Goal: Task Accomplishment & Management: Manage account settings

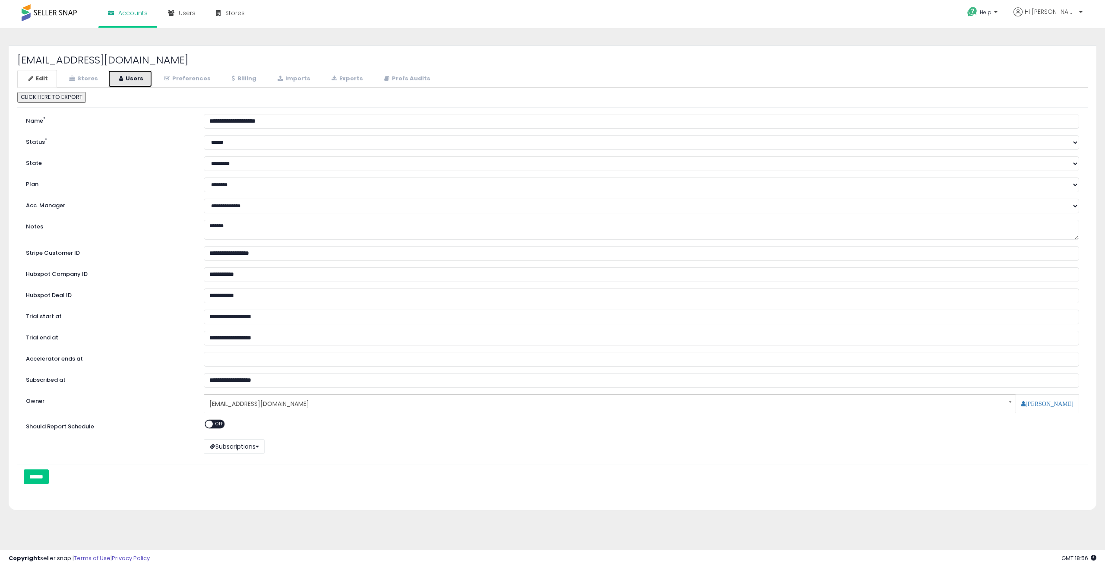
click at [140, 81] on link "Users" at bounding box center [130, 79] width 44 height 18
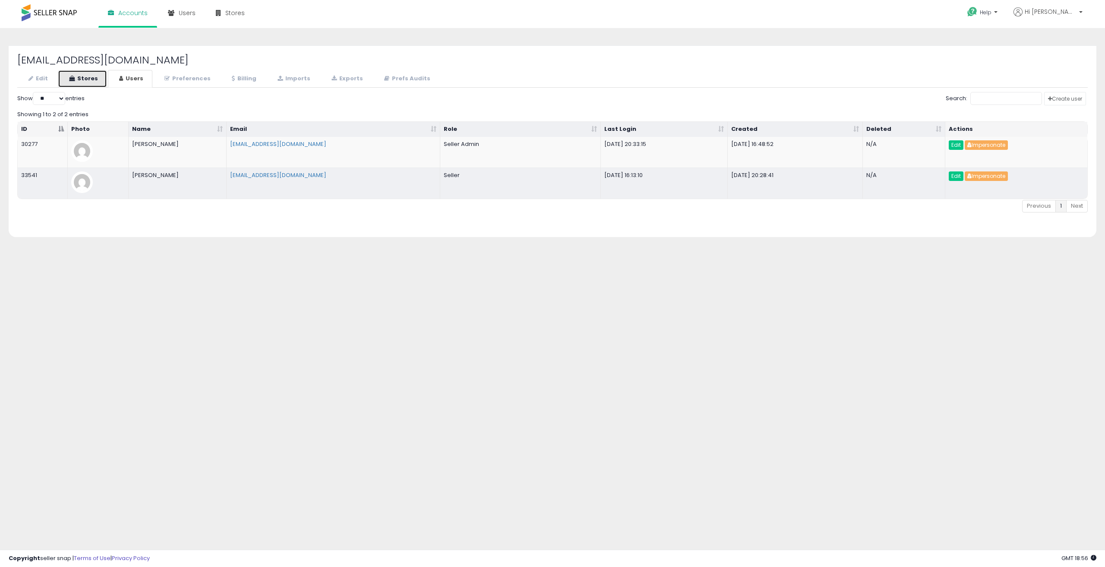
click at [96, 75] on link "Stores" at bounding box center [82, 79] width 49 height 18
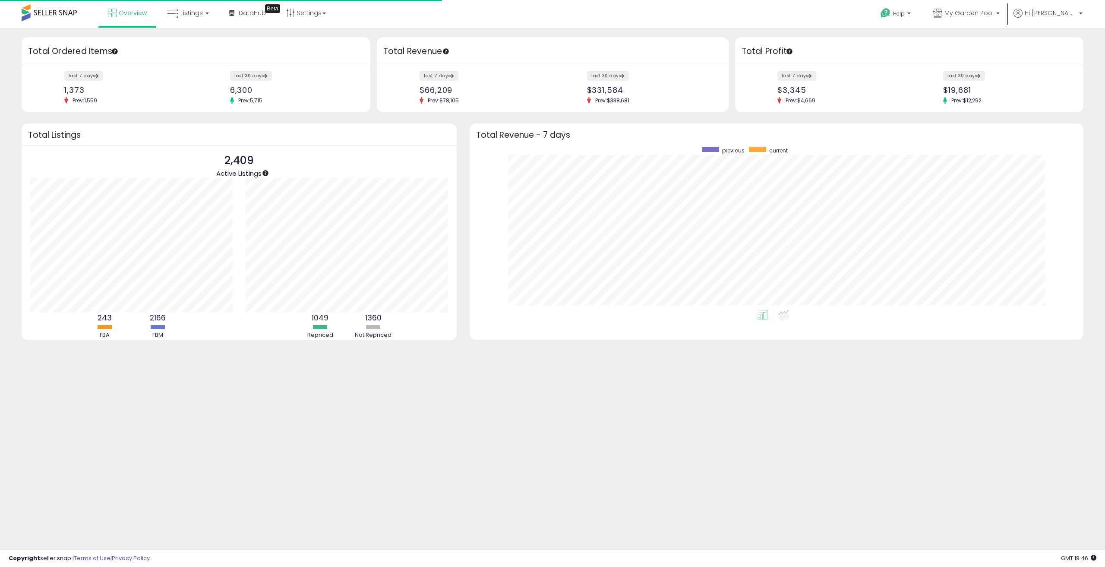
scroll to position [86, 215]
click at [202, 13] on link "Listings" at bounding box center [188, 13] width 55 height 26
click at [187, 76] on icon at bounding box center [195, 75] width 45 height 13
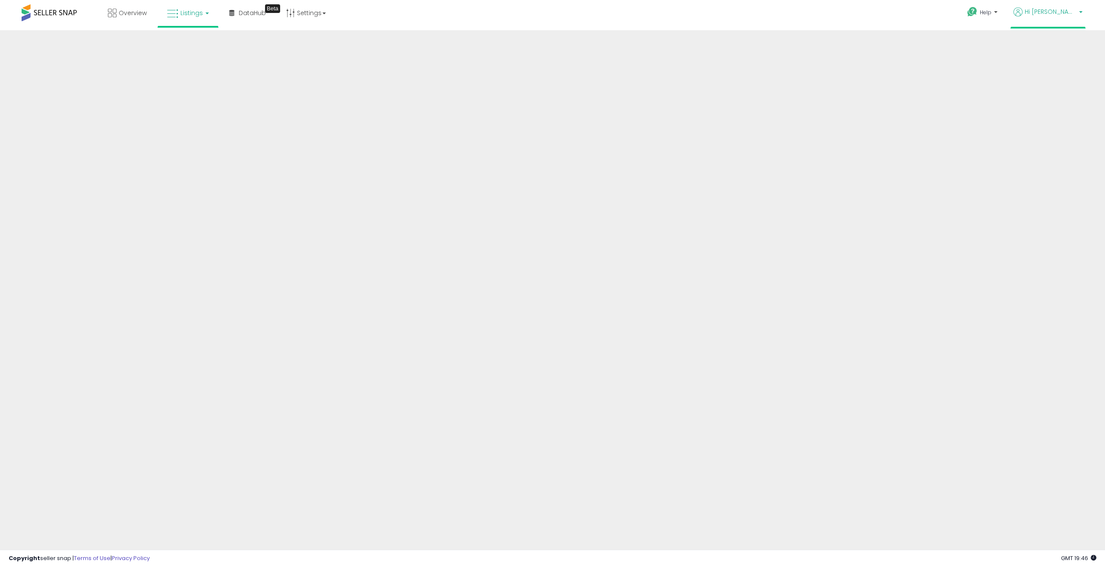
click at [1073, 8] on span "Hi Atahan" at bounding box center [1051, 11] width 52 height 9
click at [1070, 15] on span "Hi Atahan" at bounding box center [1051, 11] width 52 height 9
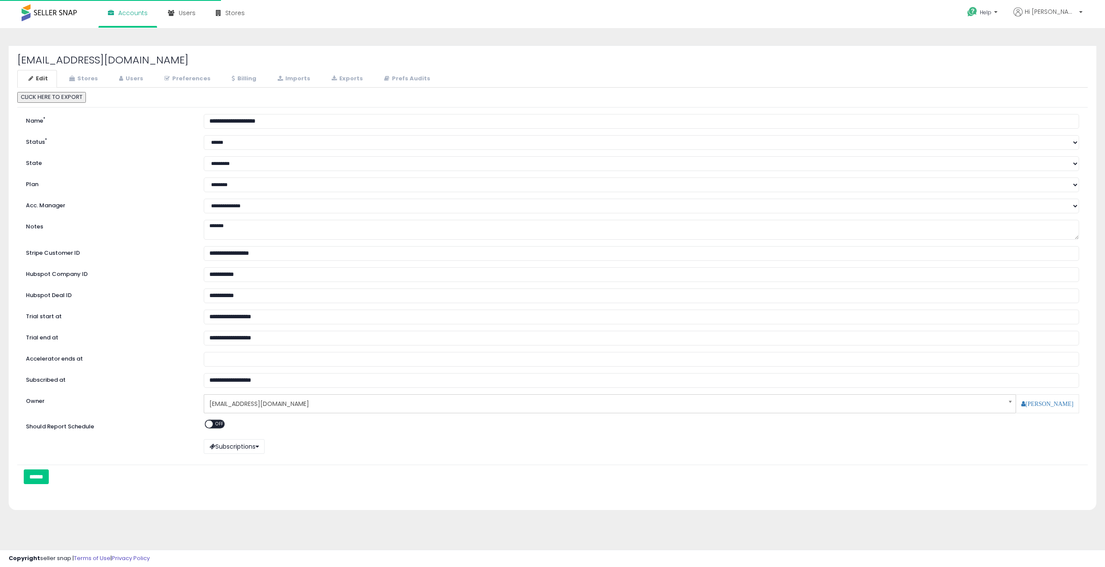
select select "**"
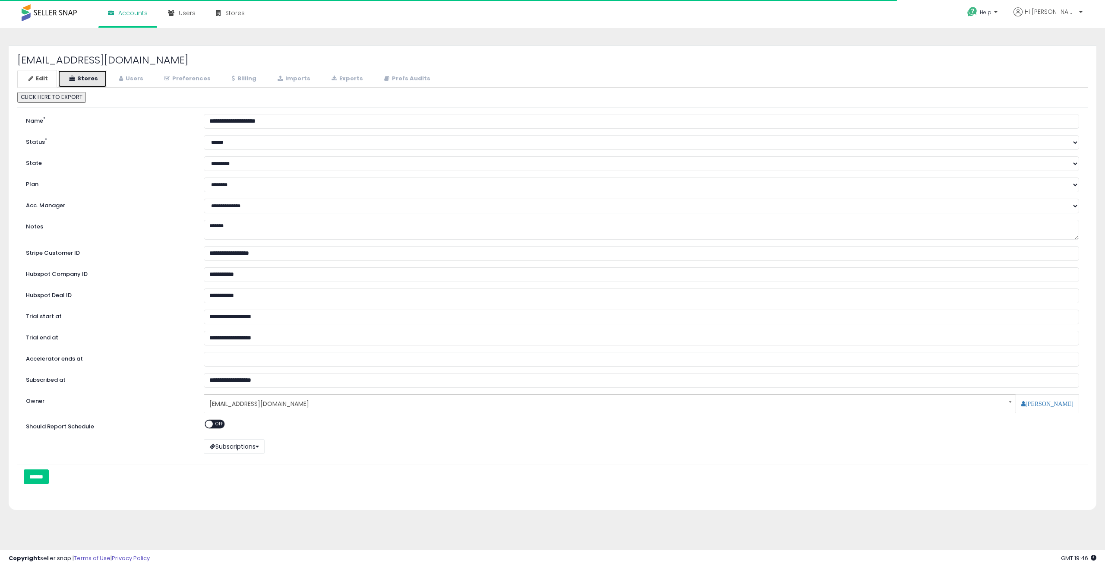
click at [101, 76] on link "Stores" at bounding box center [82, 79] width 49 height 18
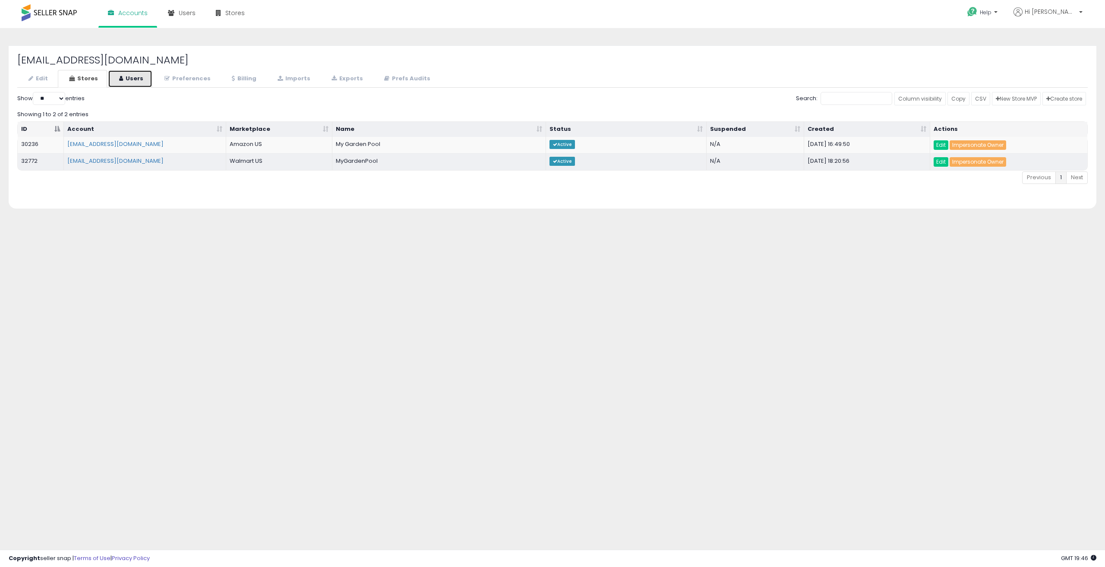
click at [139, 80] on link "Users" at bounding box center [130, 79] width 44 height 18
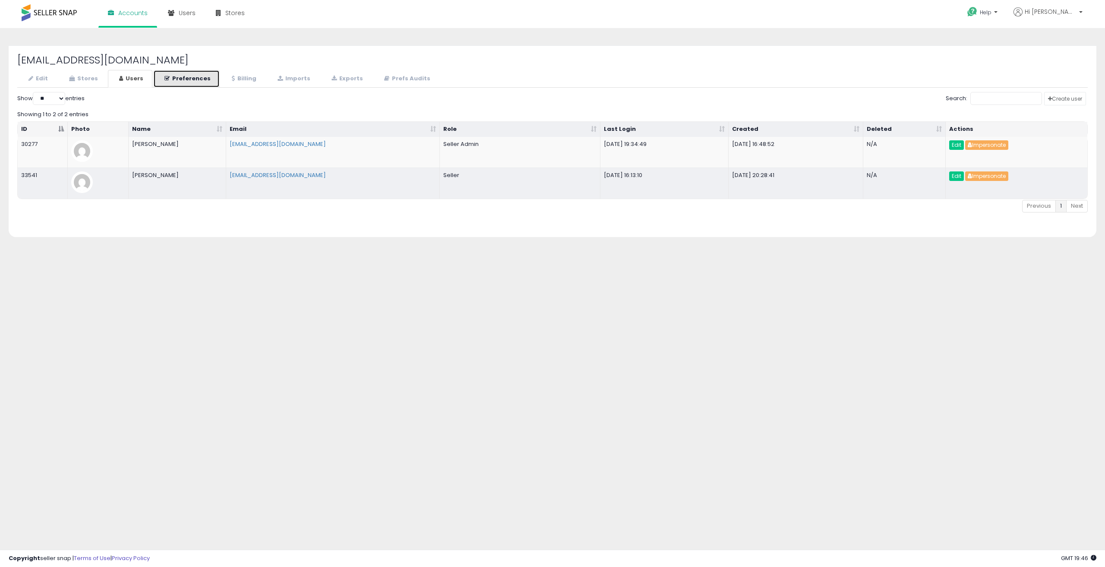
click at [187, 75] on link "Preferences" at bounding box center [186, 79] width 66 height 18
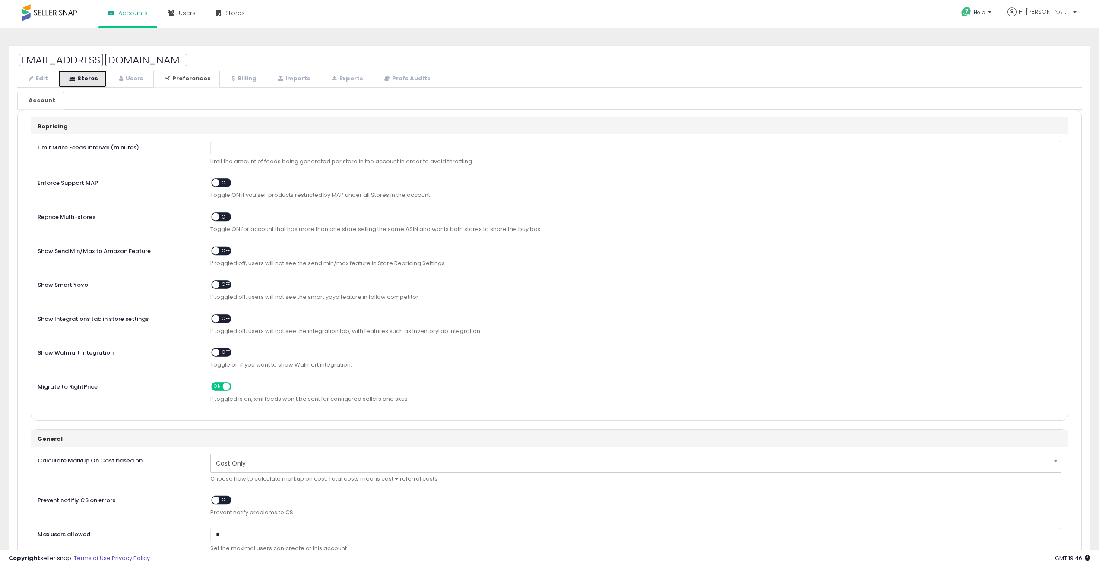
click at [99, 76] on link "Stores" at bounding box center [82, 79] width 49 height 18
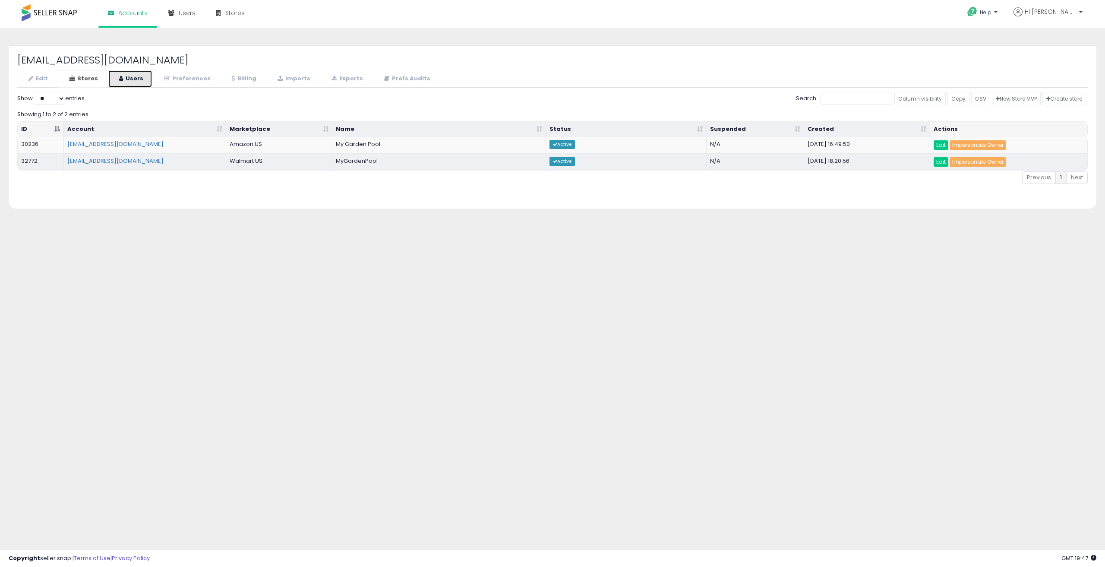
click at [137, 71] on link "Users" at bounding box center [130, 79] width 44 height 18
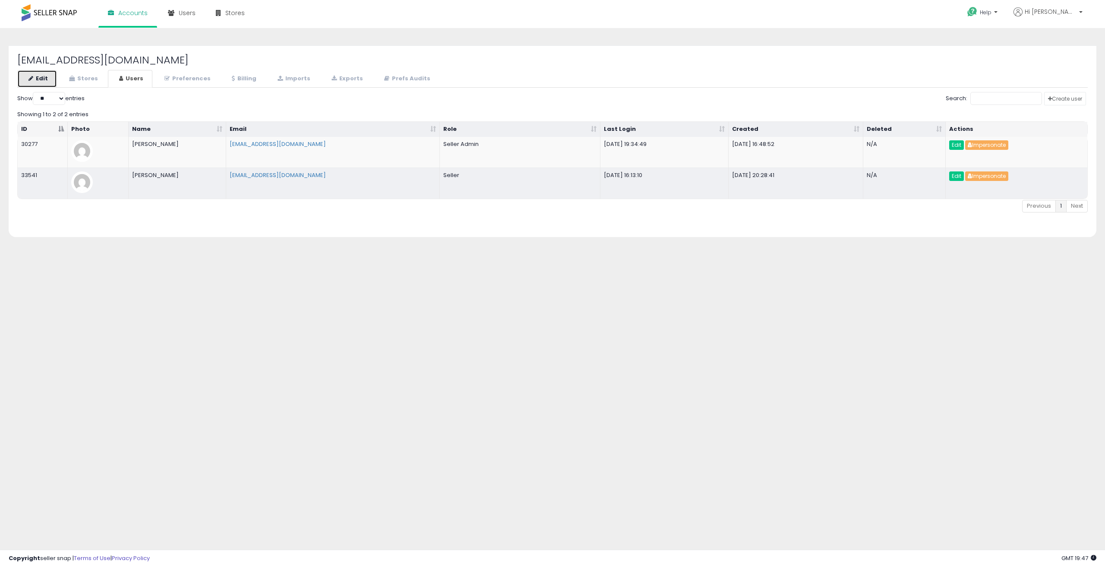
click at [42, 79] on link "Edit" at bounding box center [37, 79] width 40 height 18
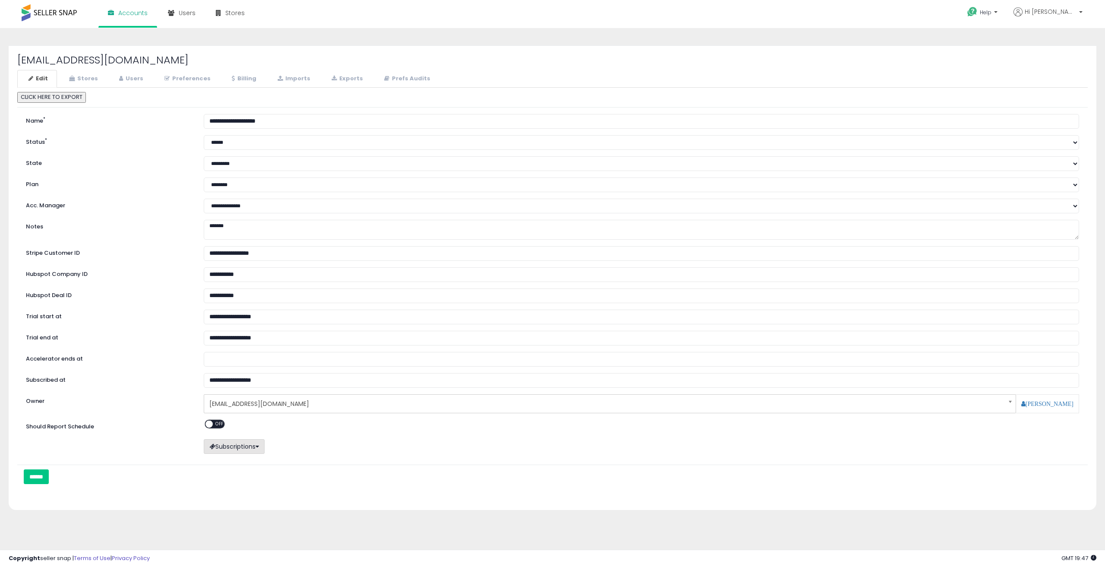
click at [260, 442] on button "Subscriptions" at bounding box center [234, 446] width 61 height 15
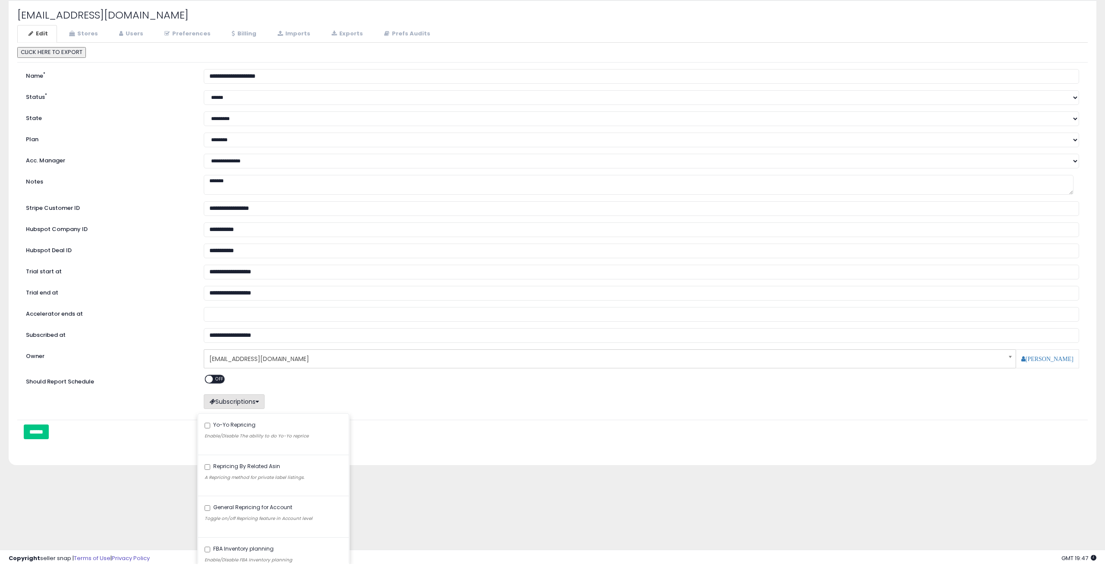
click at [440, 400] on div "Subscriptions Yo-Yo Repricing Enable/Disable The ability to do Yo-Yo reprice Re…" at bounding box center [641, 402] width 889 height 17
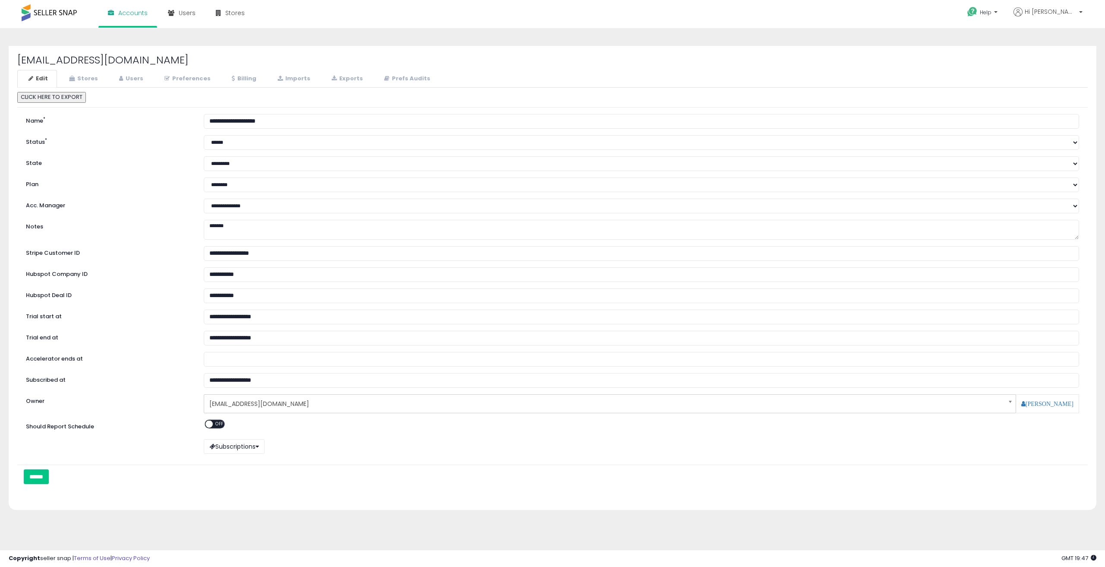
click at [337, 405] on span "contact@demil-llc.com" at bounding box center [604, 403] width 790 height 15
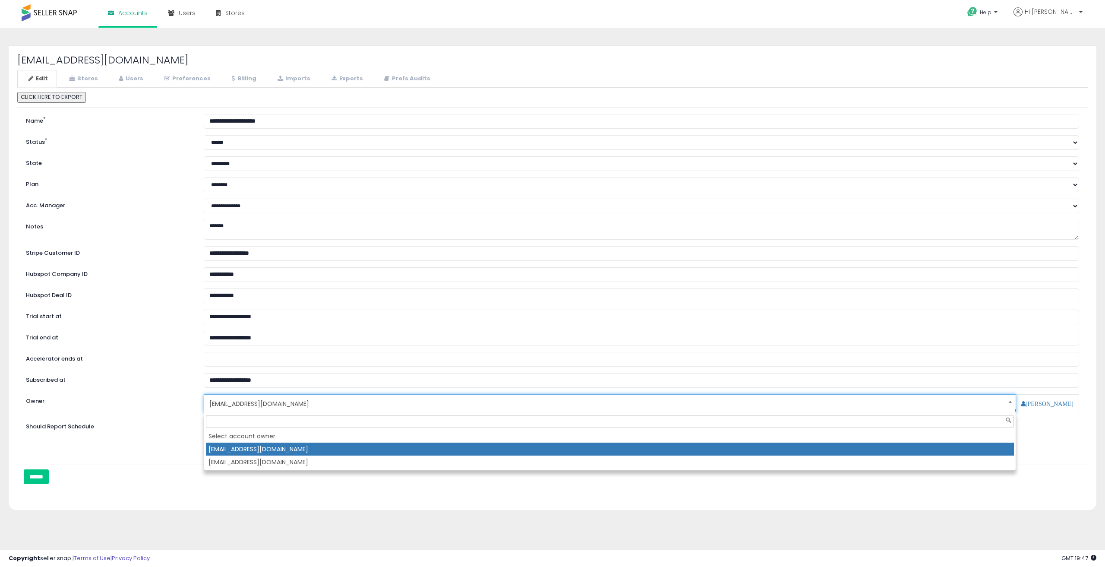
click at [337, 405] on span "contact@demil-llc.com" at bounding box center [604, 403] width 790 height 15
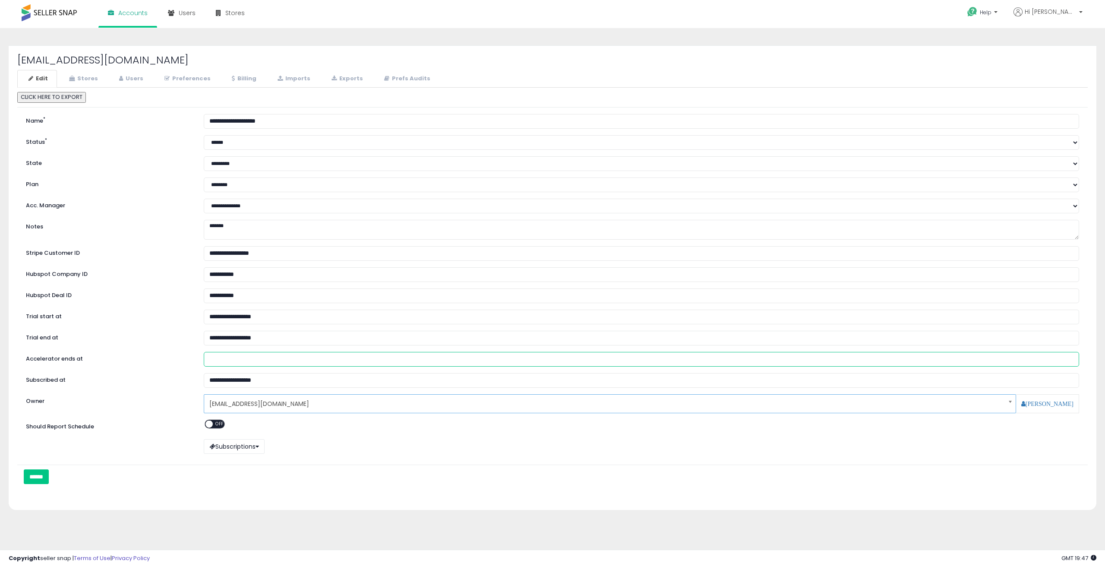
click at [327, 364] on input "Accelerator ends at" at bounding box center [642, 359] width 876 height 15
click at [282, 235] on textarea "*******" at bounding box center [642, 230] width 876 height 20
click at [75, 73] on link "Stores" at bounding box center [82, 79] width 49 height 18
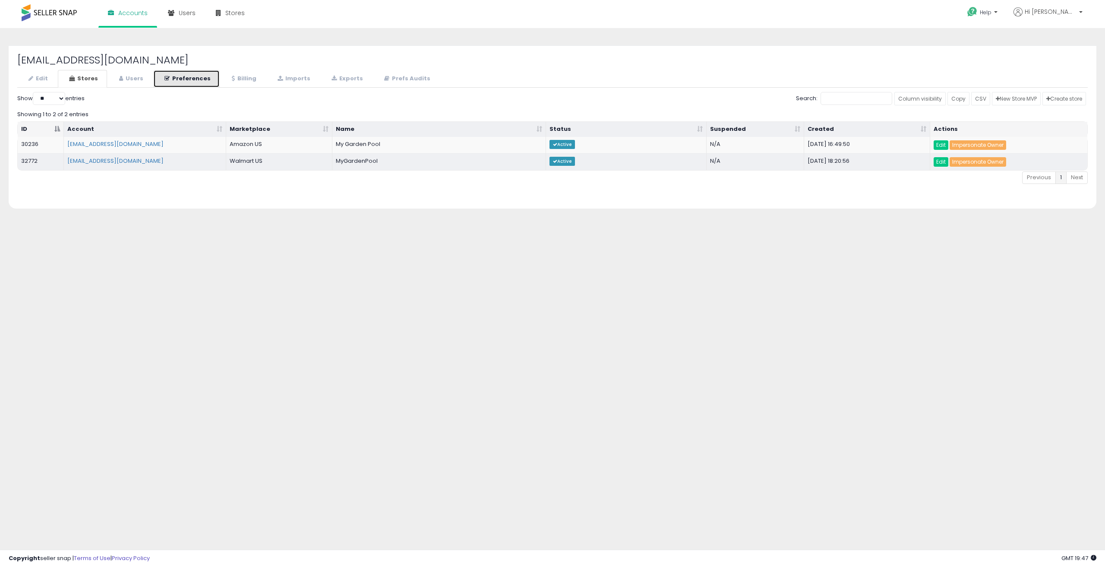
click at [154, 79] on link "Preferences" at bounding box center [186, 79] width 66 height 18
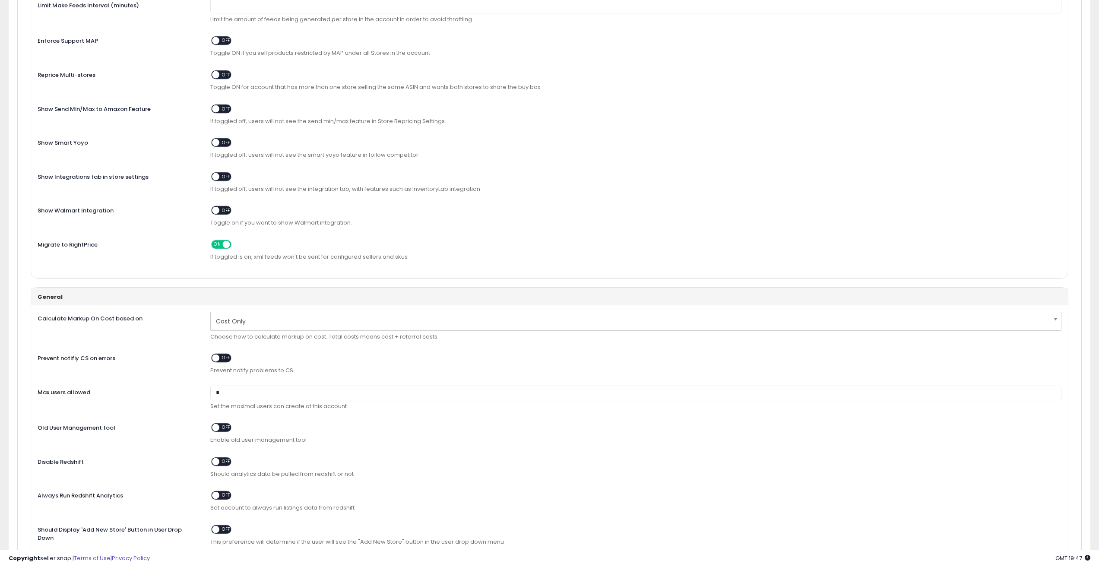
scroll to position [144, 0]
click at [225, 210] on span "OFF" at bounding box center [226, 208] width 14 height 7
click at [383, 222] on span "Toggle on if you want to show Walmart integration." at bounding box center [635, 221] width 851 height 8
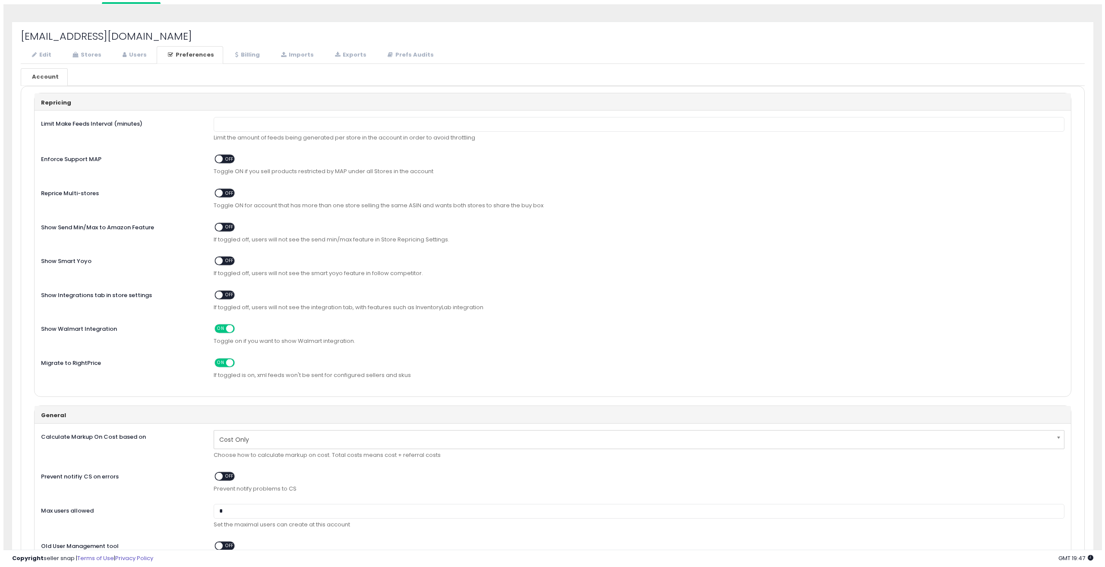
scroll to position [0, 0]
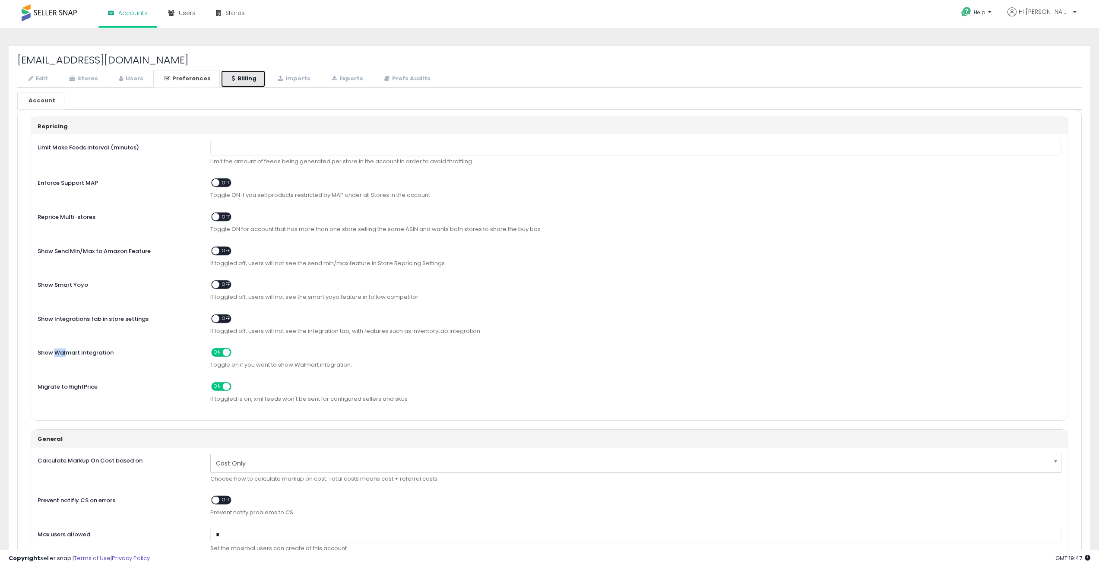
click at [252, 80] on link "Billing" at bounding box center [243, 79] width 45 height 18
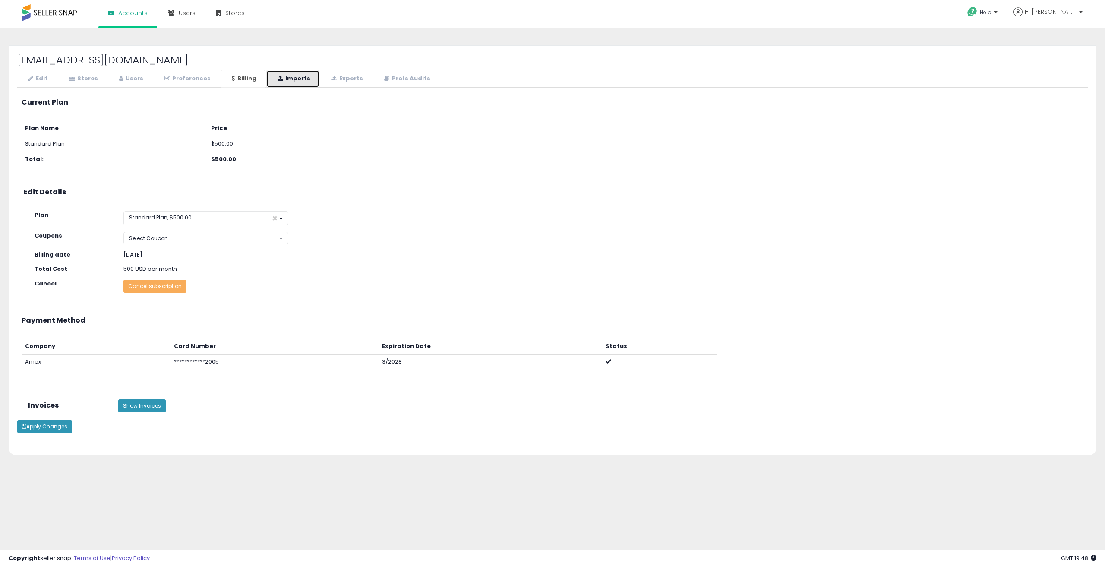
click at [297, 79] on link "Imports" at bounding box center [292, 79] width 53 height 18
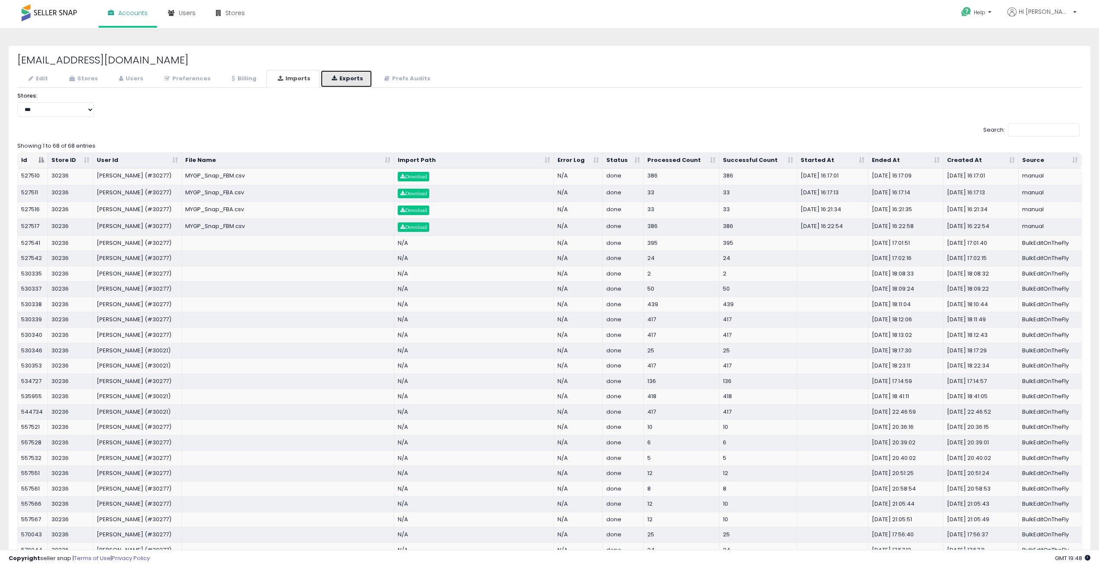
click at [336, 80] on link "Exports" at bounding box center [346, 79] width 52 height 18
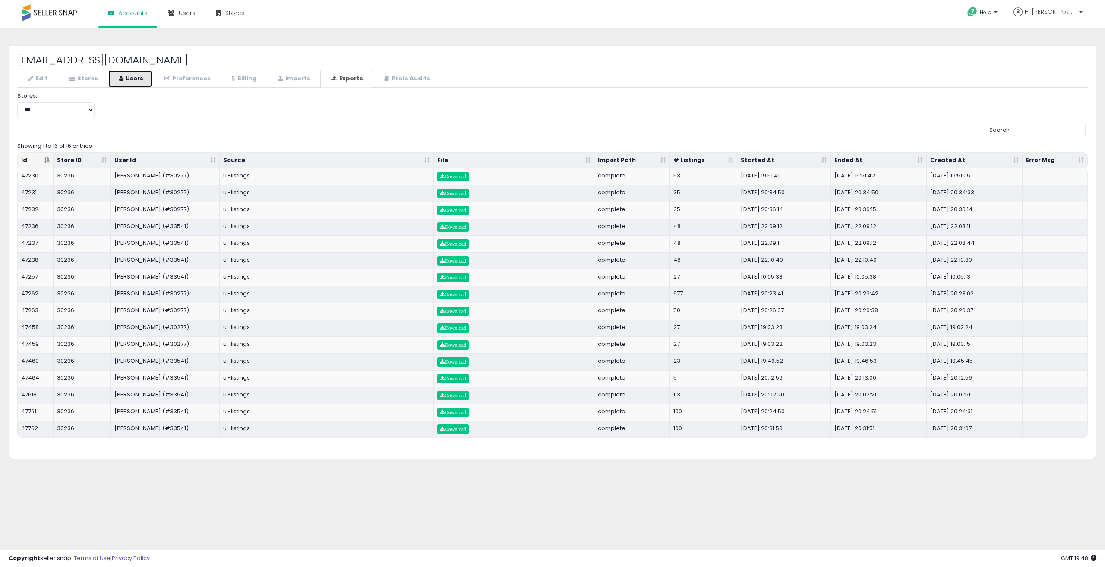
click at [131, 83] on link "Users" at bounding box center [130, 79] width 44 height 18
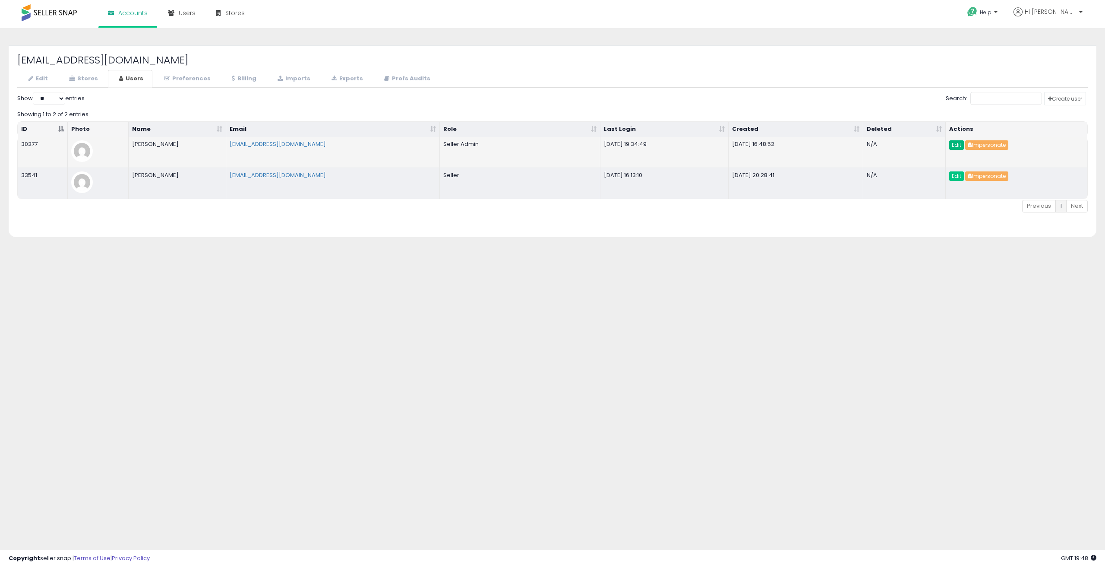
click at [958, 146] on link "Edit" at bounding box center [956, 144] width 15 height 9
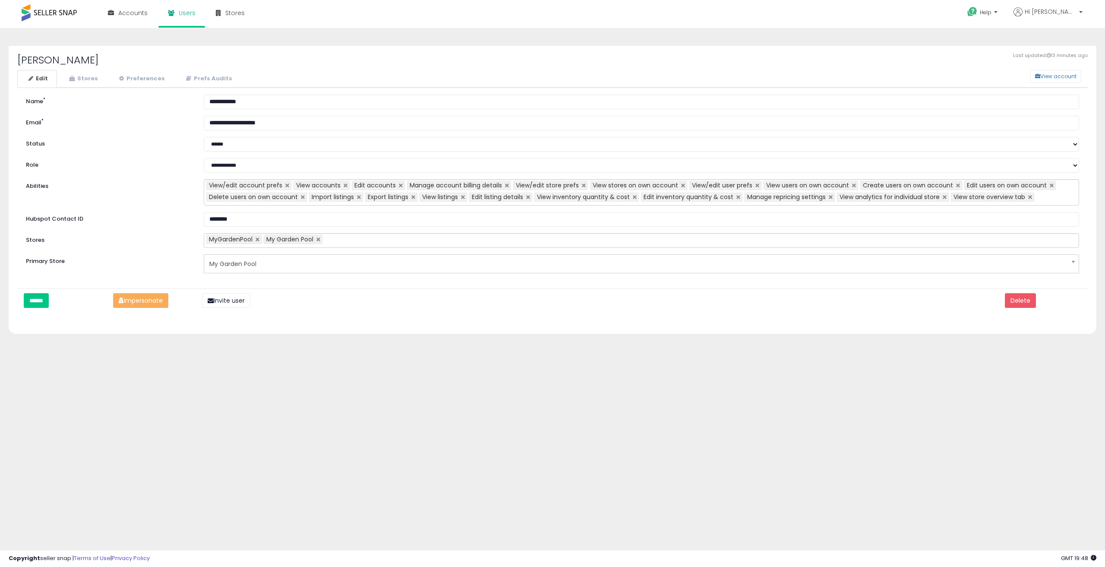
click at [272, 266] on span "My Garden Pool" at bounding box center [635, 263] width 853 height 15
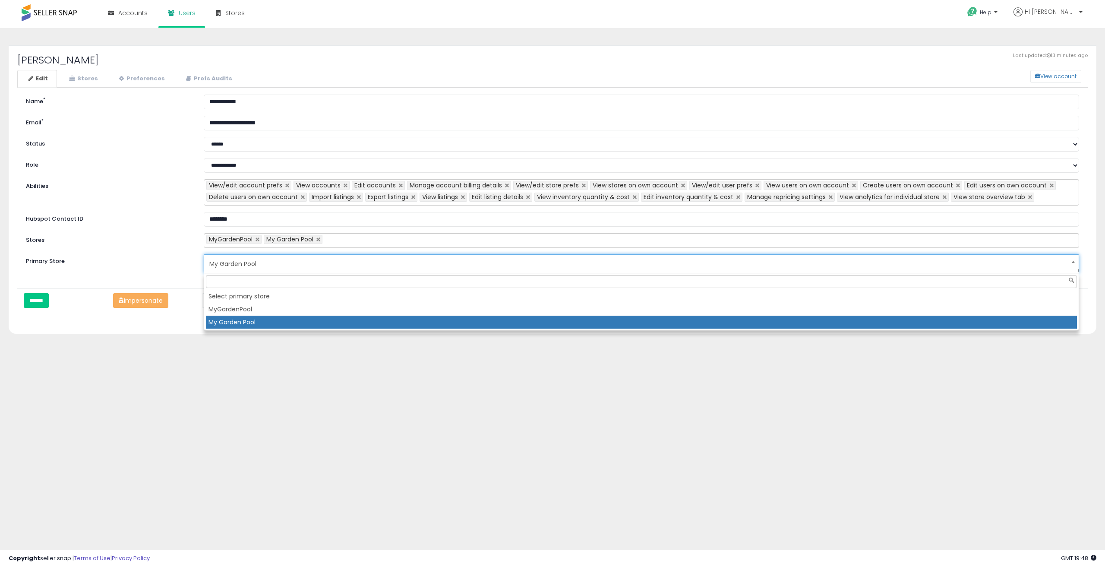
click at [158, 261] on label "Primary Store" at bounding box center [108, 259] width 178 height 11
click at [0, 0] on select "**********" at bounding box center [0, 0] width 0 height 0
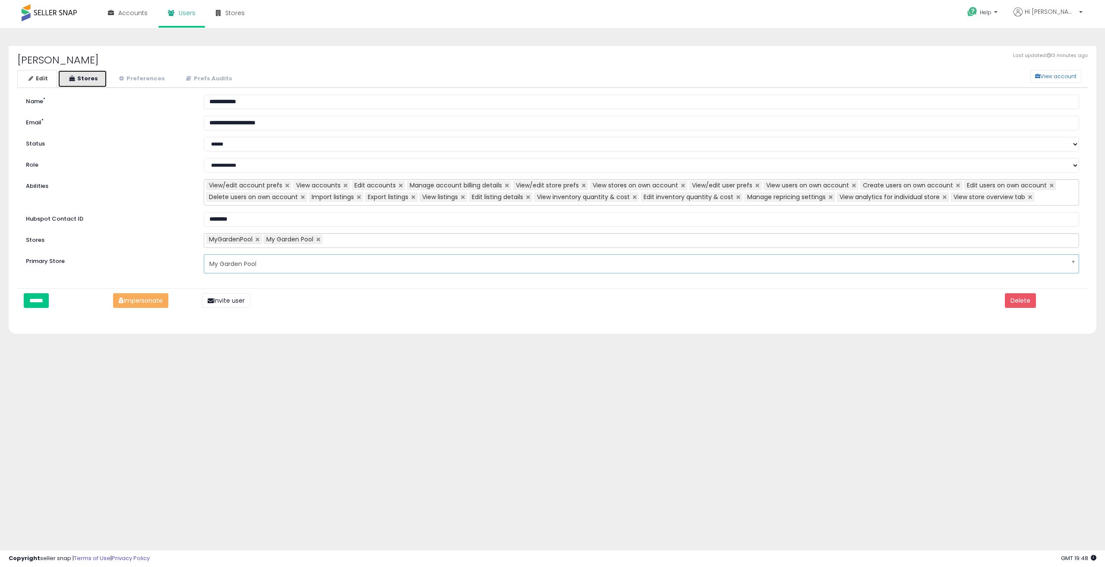
click at [95, 73] on link "Stores" at bounding box center [82, 79] width 49 height 18
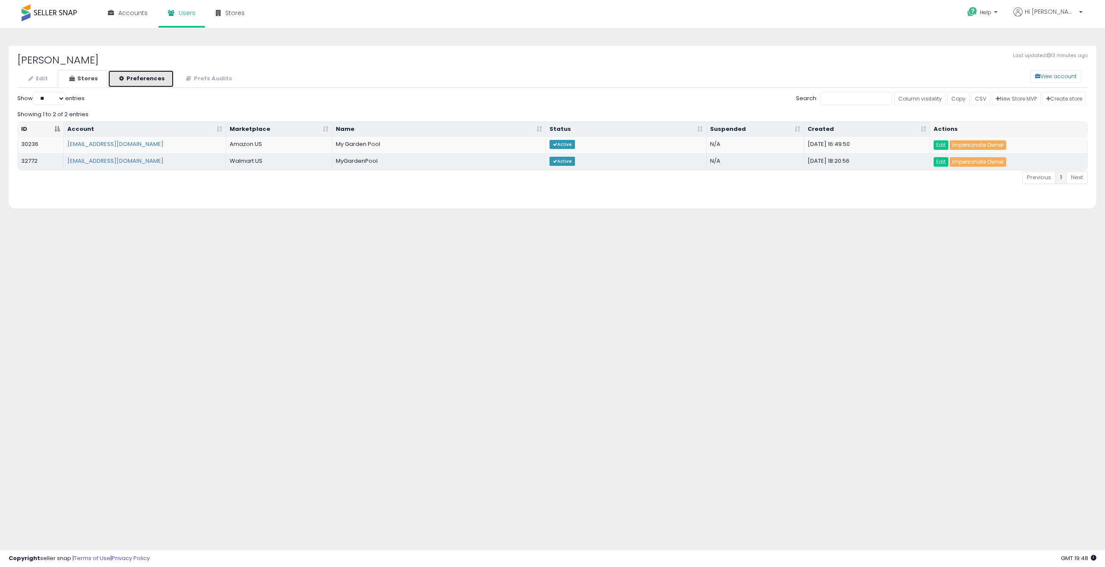
click at [137, 76] on link "Preferences" at bounding box center [141, 79] width 66 height 18
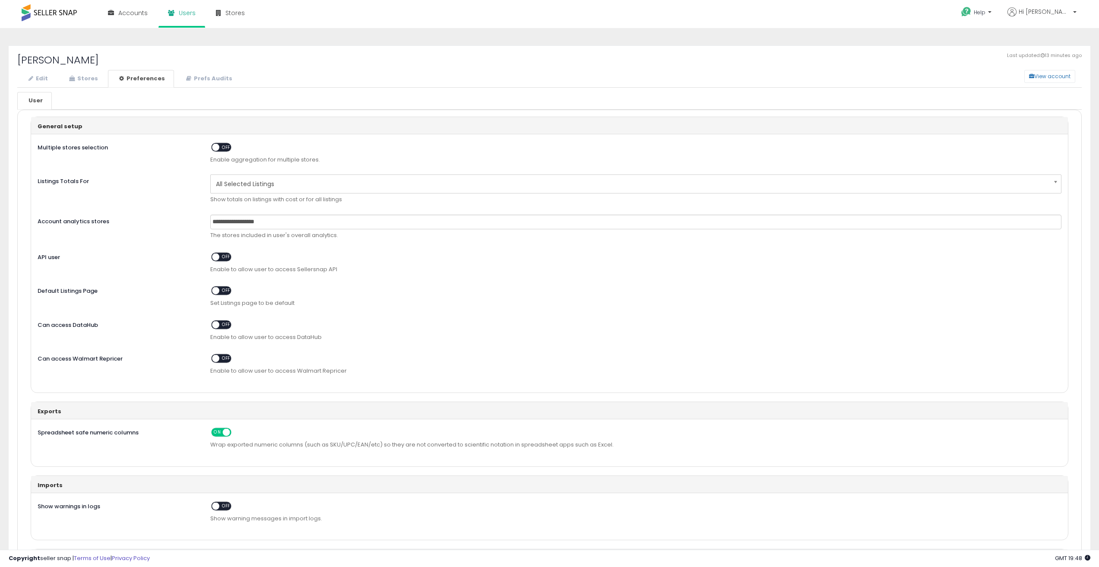
click at [222, 361] on span "OFF" at bounding box center [226, 358] width 14 height 7
click at [165, 367] on div "Can access Walmart Repricer ON OFF Enable to allow user to access Walmart Repri…" at bounding box center [549, 366] width 1037 height 28
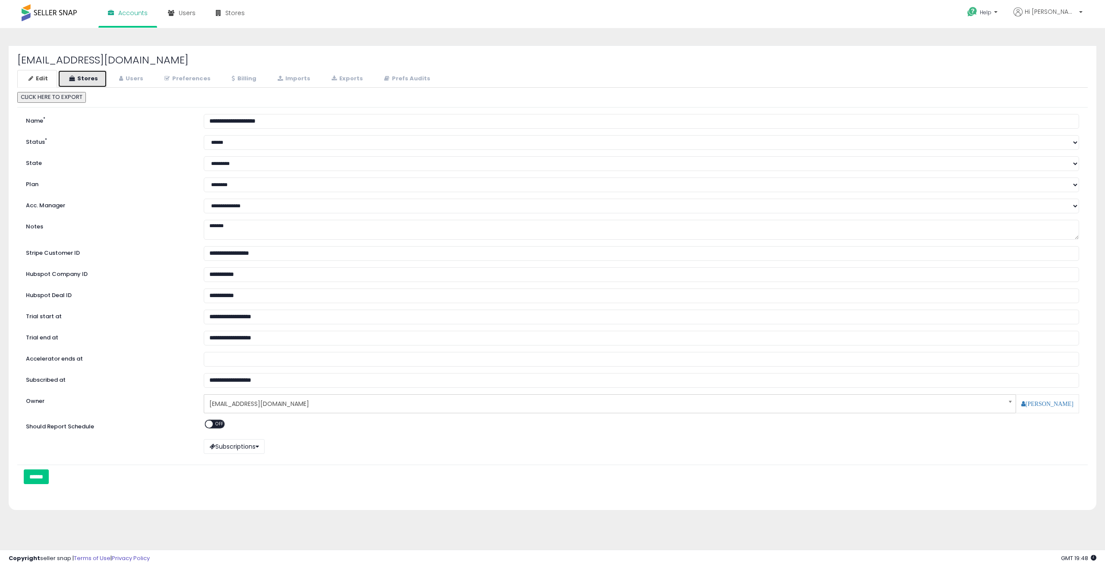
click at [83, 77] on link "Stores" at bounding box center [82, 79] width 49 height 18
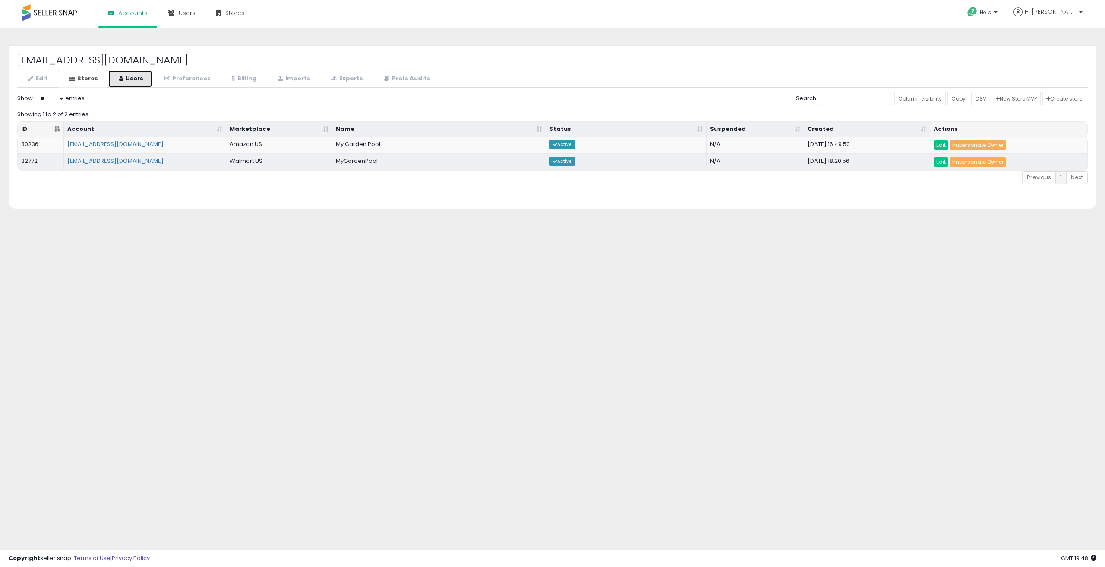
click at [124, 74] on link "Users" at bounding box center [130, 79] width 44 height 18
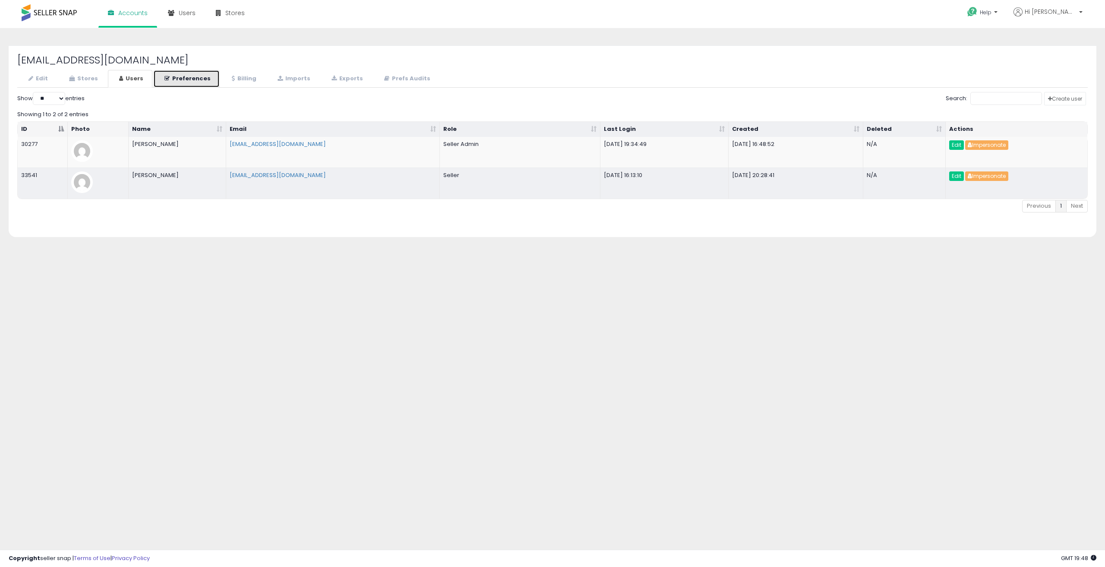
click at [173, 75] on link "Preferences" at bounding box center [186, 79] width 66 height 18
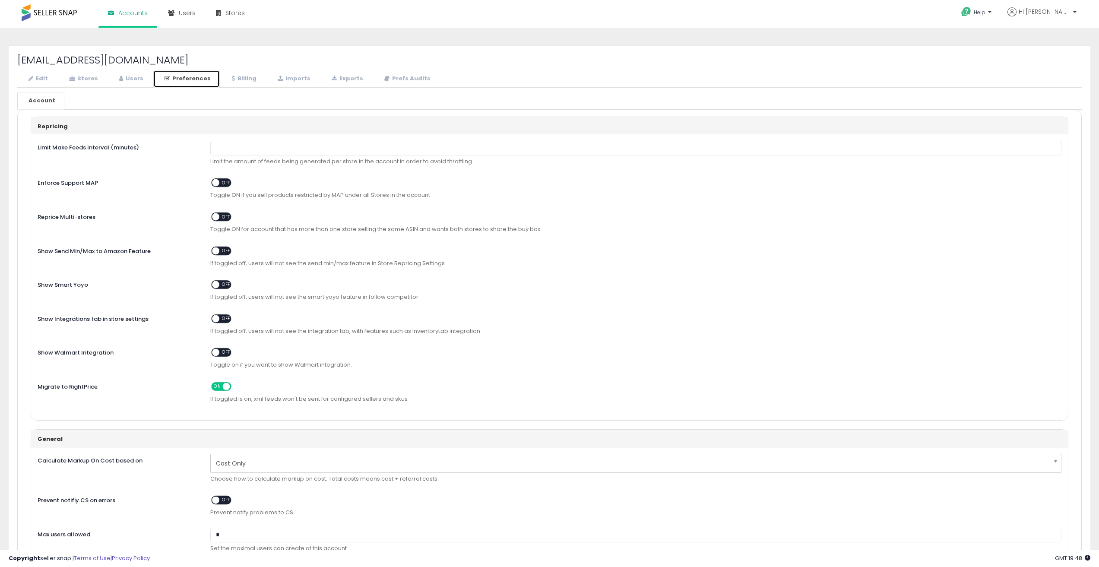
click at [217, 354] on span at bounding box center [215, 352] width 7 height 7
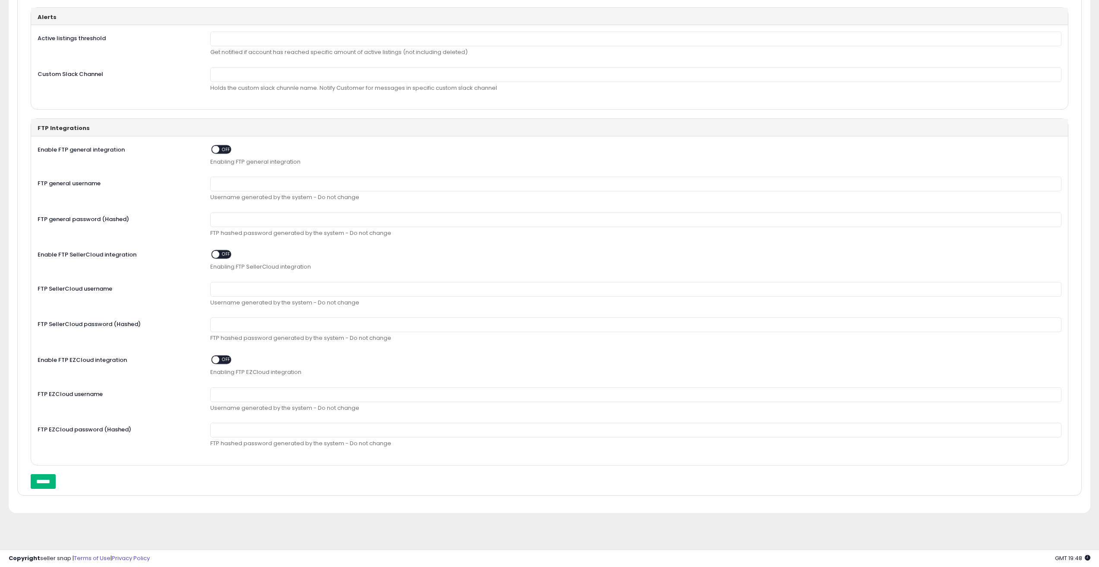
click at [51, 481] on input "******" at bounding box center [43, 481] width 25 height 15
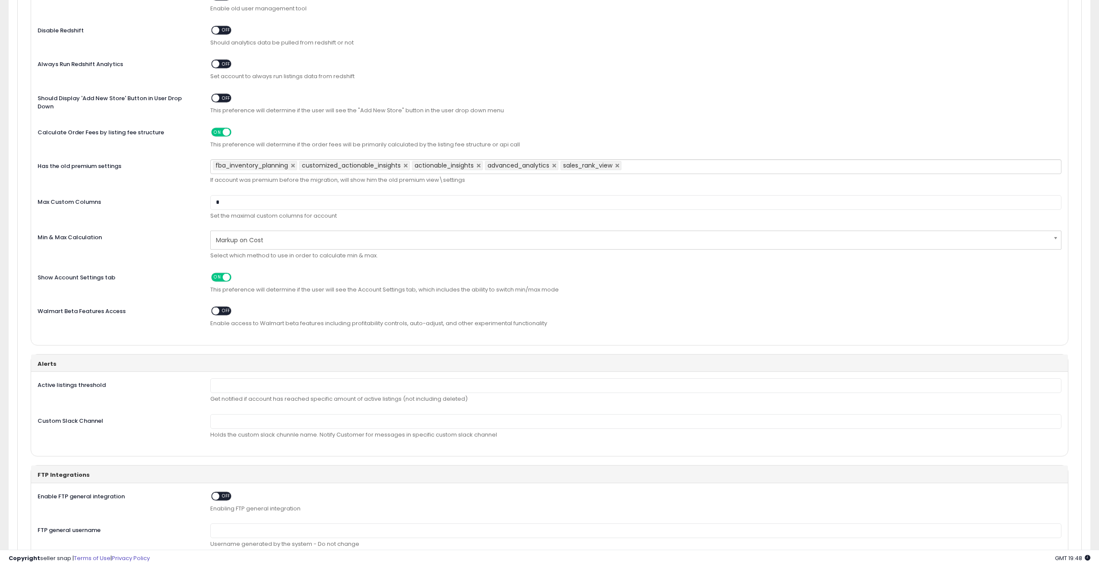
scroll to position [550, 0]
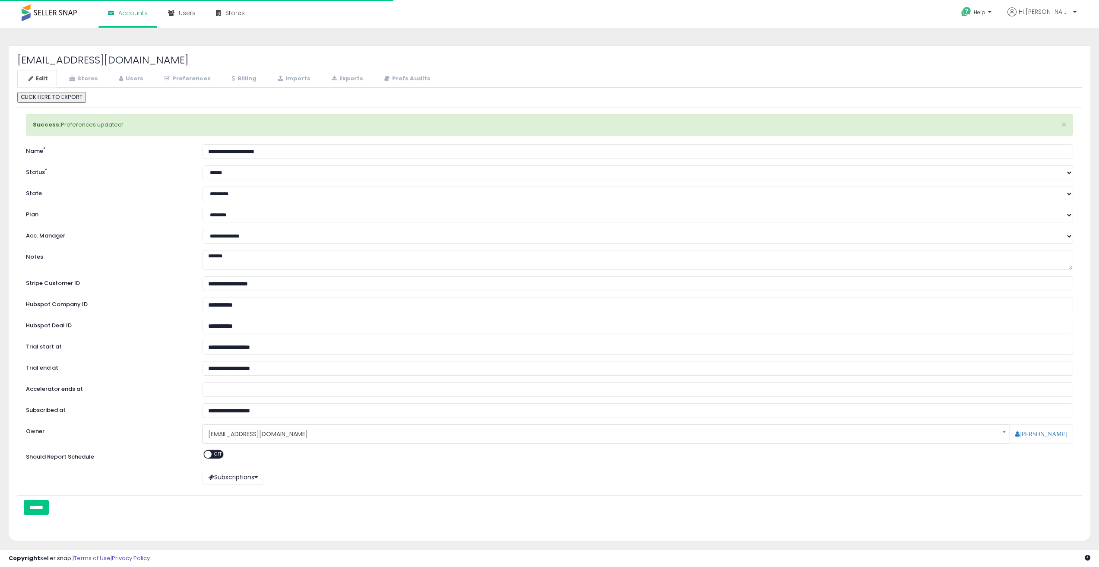
select select "**"
click at [125, 88] on div "Edit Stores Users Preferences Billing" at bounding box center [549, 295] width 1064 height 451
click at [131, 77] on link "Users" at bounding box center [130, 79] width 44 height 18
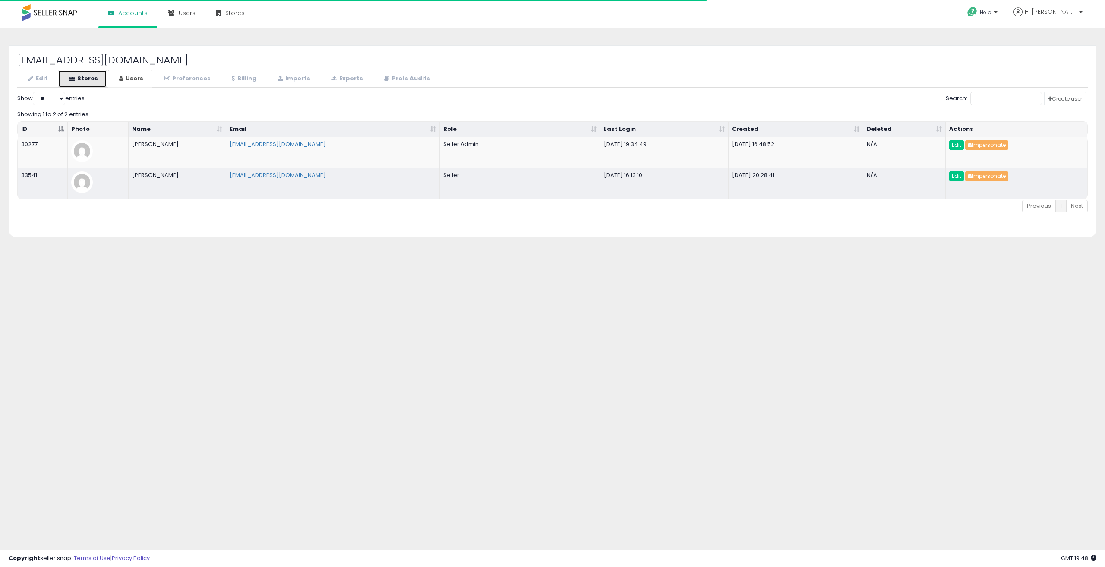
click at [95, 76] on link "Stores" at bounding box center [82, 79] width 49 height 18
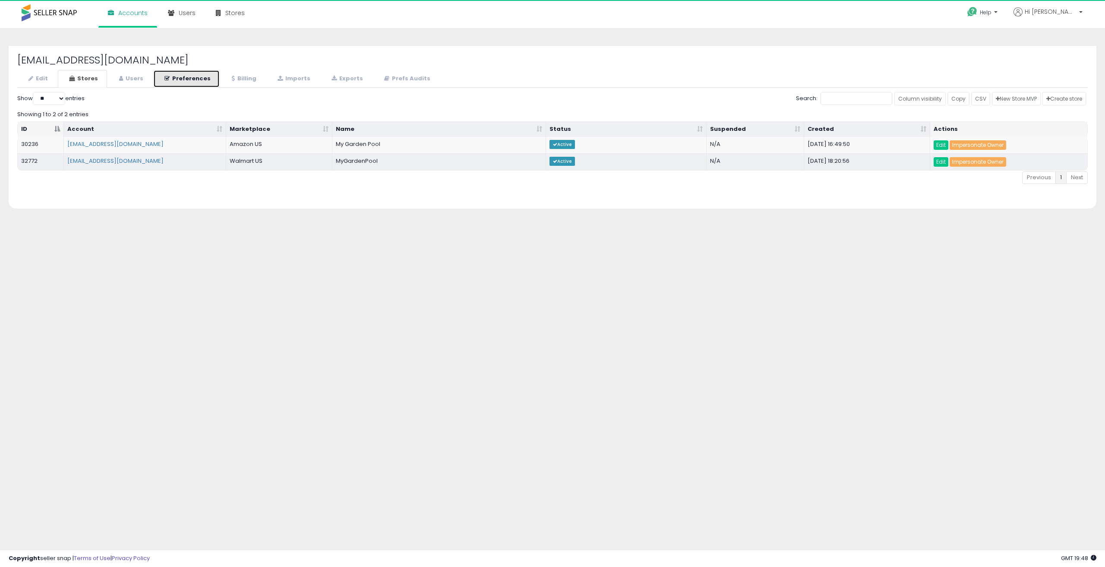
click at [165, 78] on icon at bounding box center [167, 79] width 5 height 6
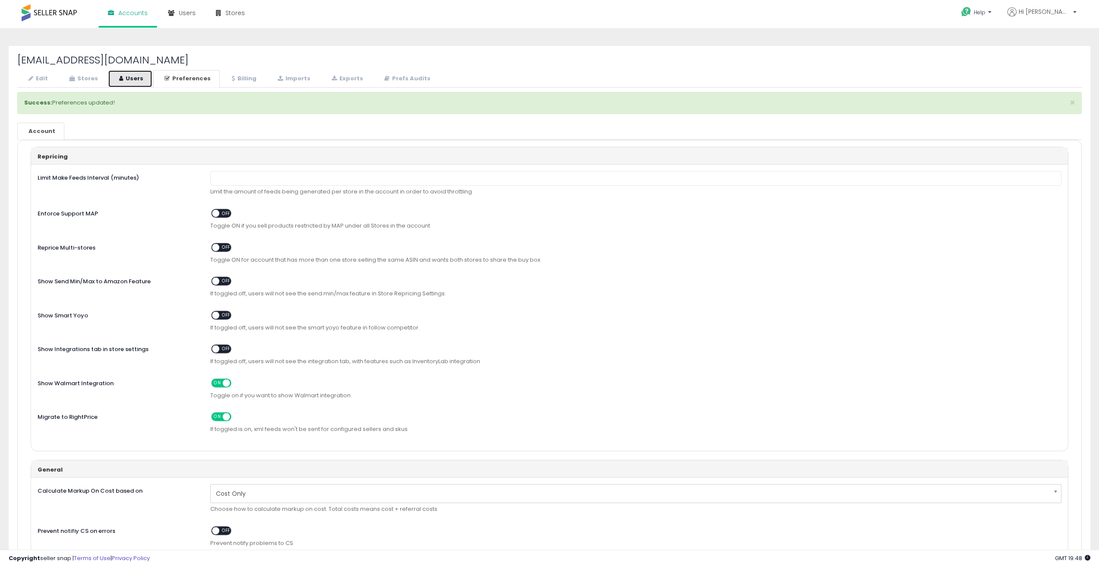
click at [130, 79] on link "Users" at bounding box center [130, 79] width 44 height 18
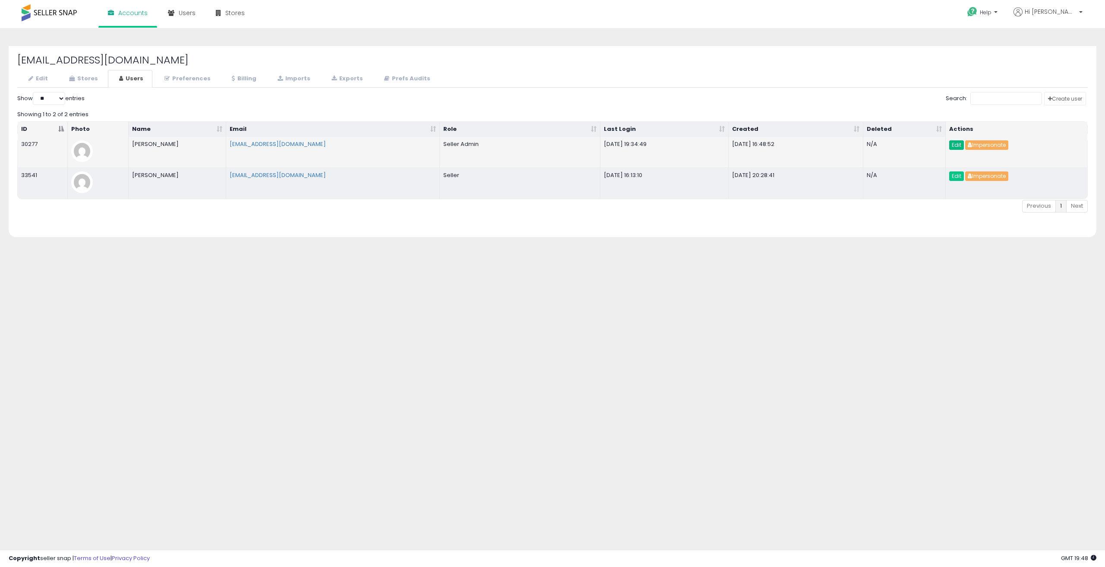
click at [955, 143] on link "Edit" at bounding box center [956, 144] width 15 height 9
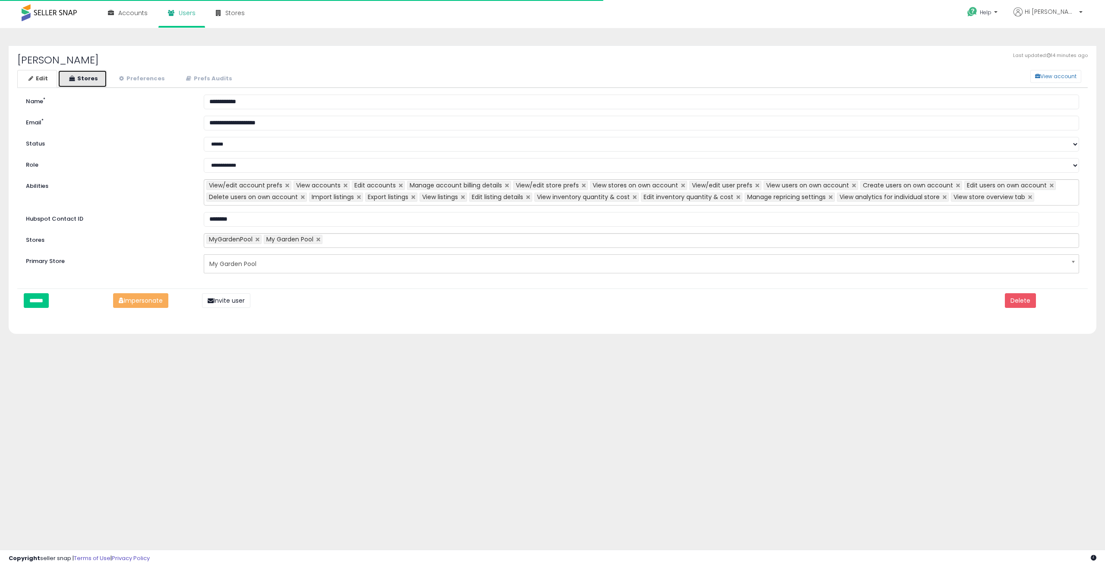
click at [89, 71] on link "Stores" at bounding box center [82, 79] width 49 height 18
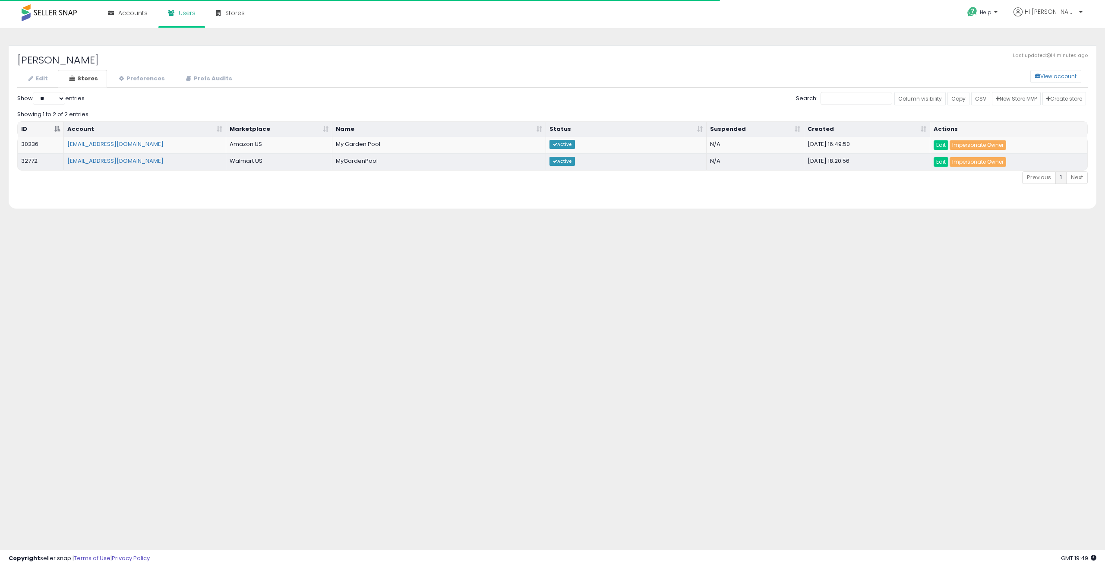
click at [121, 68] on div "Last updated: 14 minutes ago [PERSON_NAME] View account Edit Stores Preferences…" at bounding box center [553, 126] width 1088 height 163
click at [124, 73] on link "Preferences" at bounding box center [141, 79] width 66 height 18
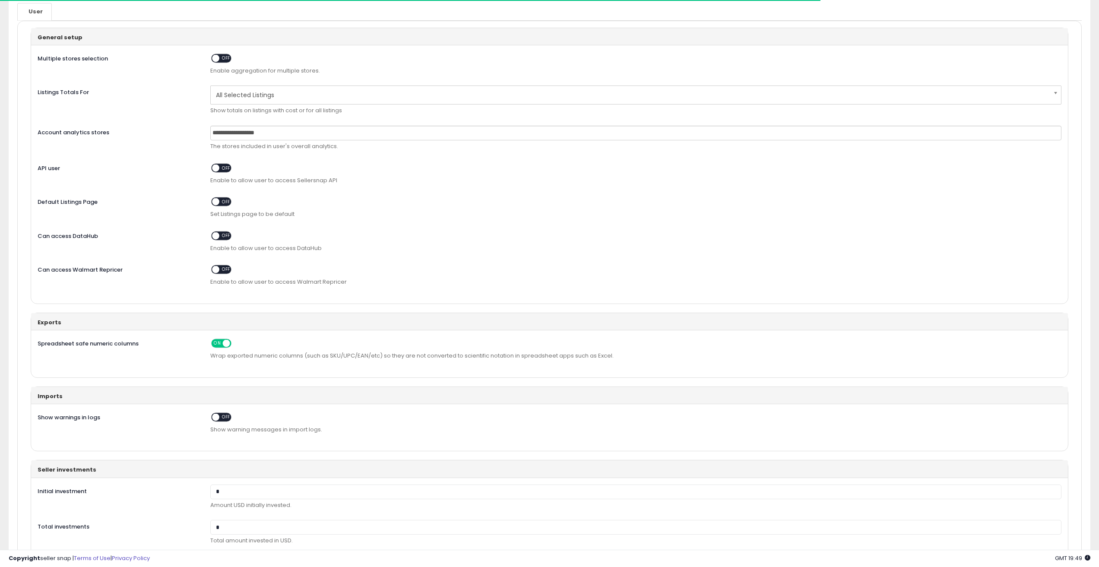
scroll to position [115, 0]
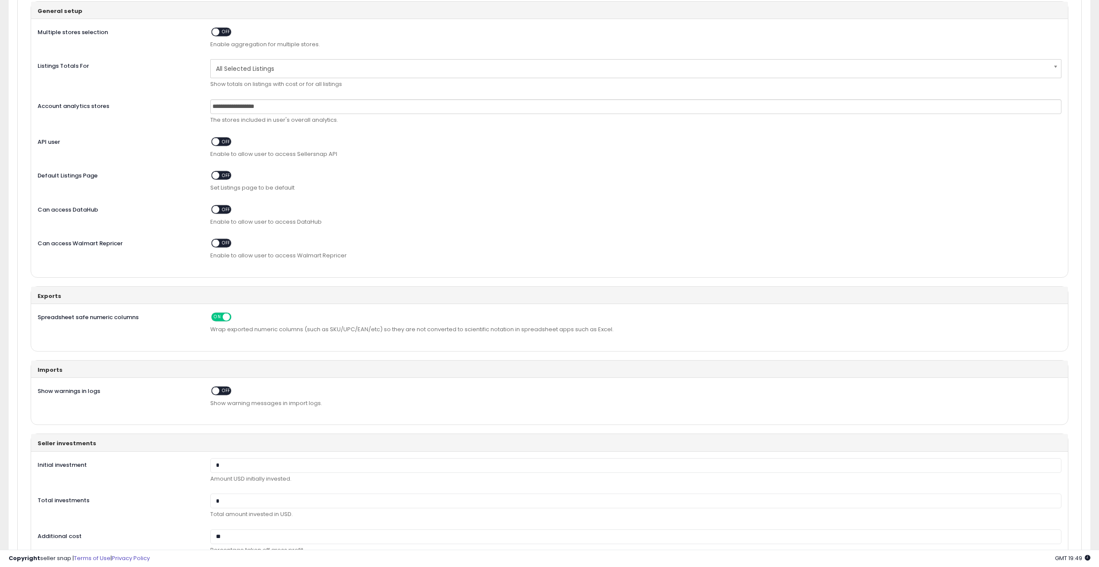
click at [226, 242] on span "OFF" at bounding box center [226, 243] width 14 height 7
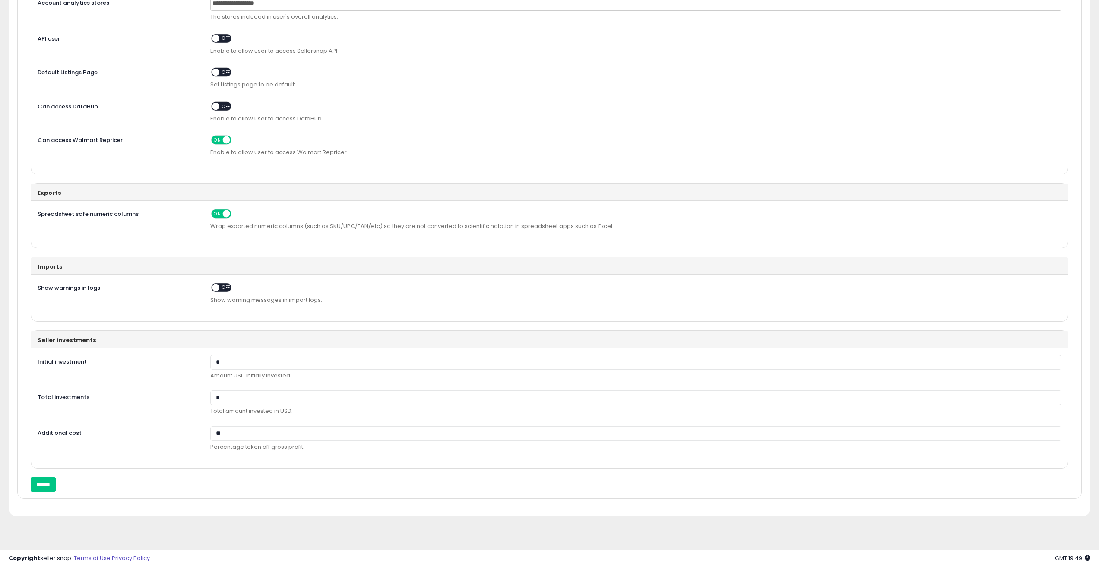
scroll to position [221, 0]
click at [44, 478] on input "******" at bounding box center [43, 481] width 25 height 15
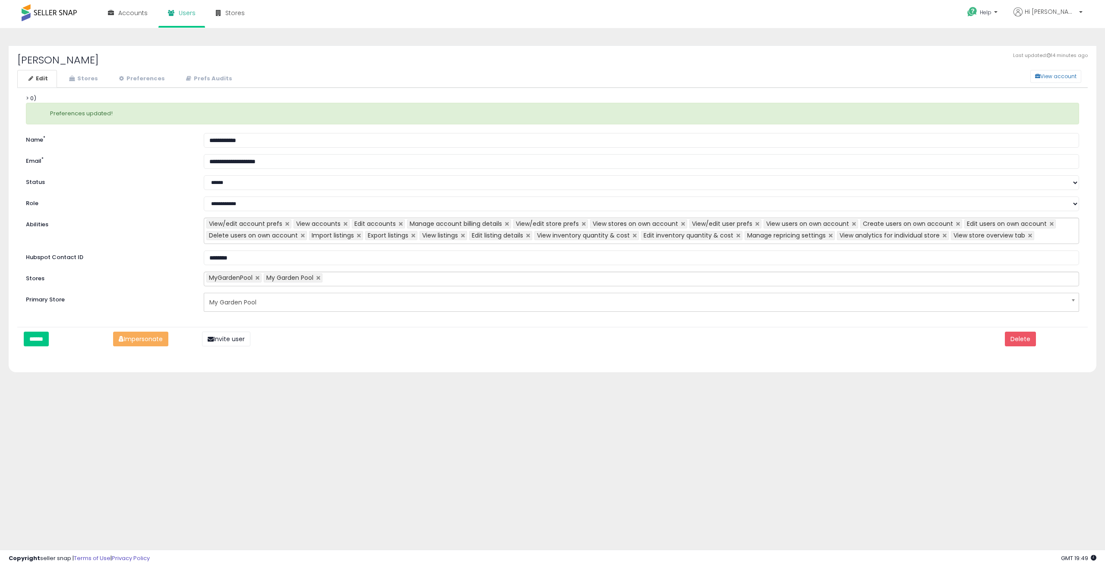
click at [405, 70] on div "Last updated: 14 minutes ago [PERSON_NAME] View account Edit Stores Preferences…" at bounding box center [553, 208] width 1088 height 327
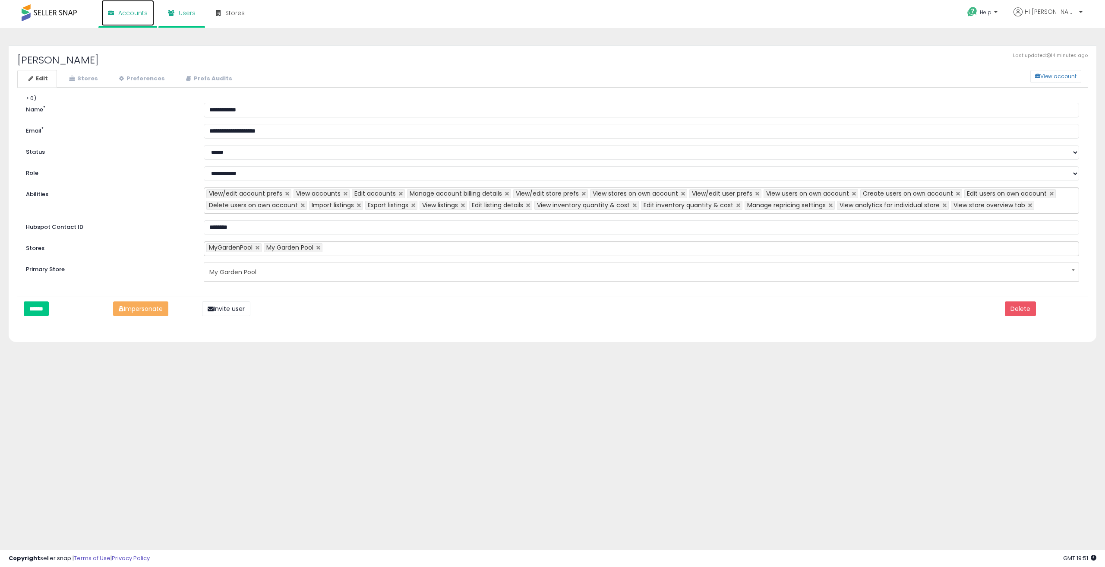
click at [115, 16] on link "Accounts" at bounding box center [127, 13] width 53 height 26
